Goal: Transaction & Acquisition: Purchase product/service

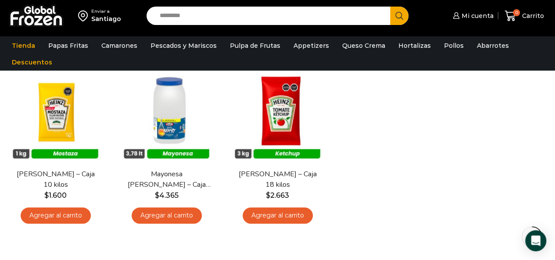
click at [233, 18] on input "Search input" at bounding box center [270, 16] width 231 height 18
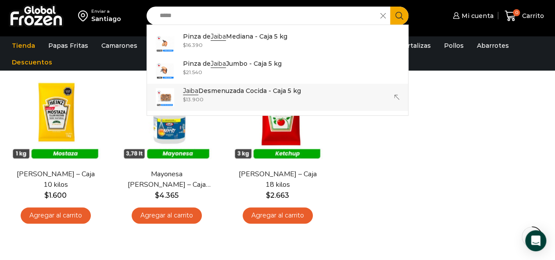
click at [236, 94] on p "Jaiba Desmenuzada Cocida - Caja 5 kg" at bounding box center [242, 91] width 118 height 10
type input "**********"
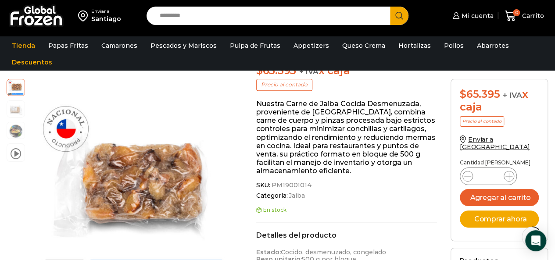
scroll to position [132, 0]
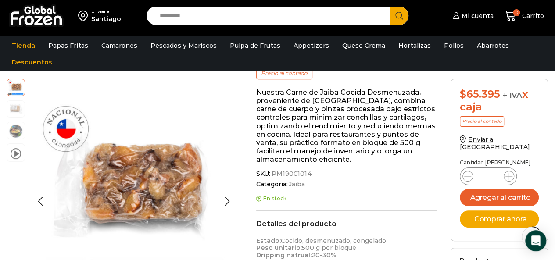
click at [16, 111] on img at bounding box center [16, 109] width 18 height 18
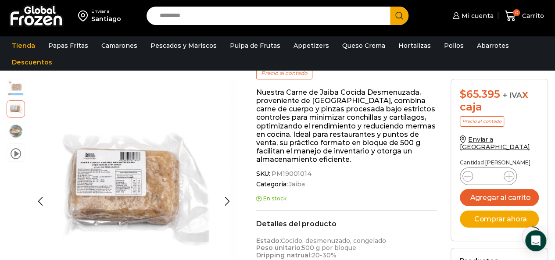
click at [14, 85] on img at bounding box center [16, 87] width 18 height 18
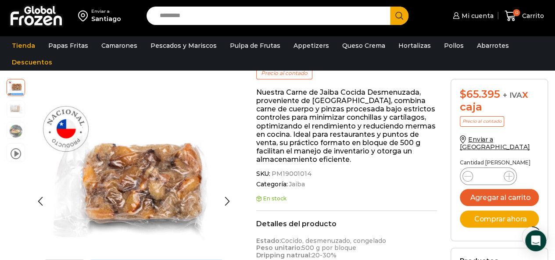
click at [16, 108] on img at bounding box center [16, 109] width 18 height 18
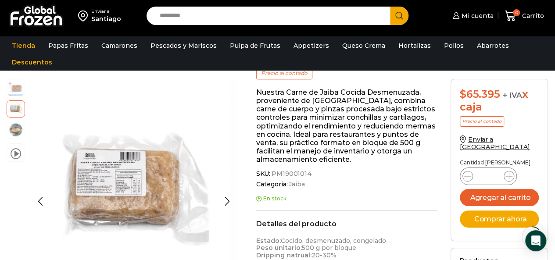
click at [13, 129] on img at bounding box center [16, 130] width 18 height 18
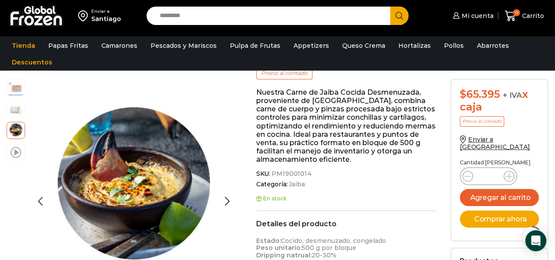
click at [11, 153] on span at bounding box center [16, 152] width 11 height 12
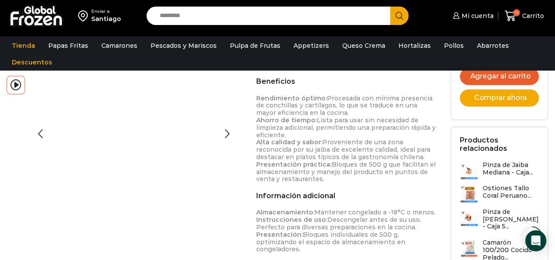
scroll to position [395, 0]
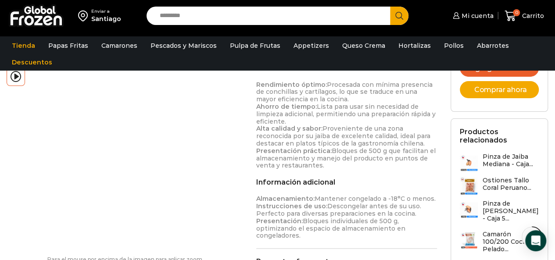
click at [195, 13] on input "Search input" at bounding box center [270, 16] width 231 height 18
click at [390, 7] on button "Search" at bounding box center [399, 16] width 18 height 18
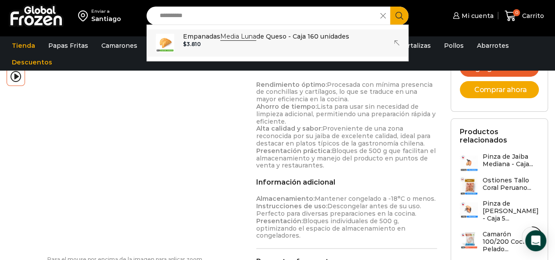
click at [227, 38] on strong "Media Luna" at bounding box center [238, 36] width 36 height 8
type input "**********"
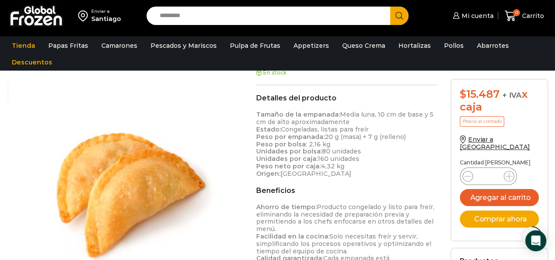
scroll to position [308, 0]
